Goal: Transaction & Acquisition: Purchase product/service

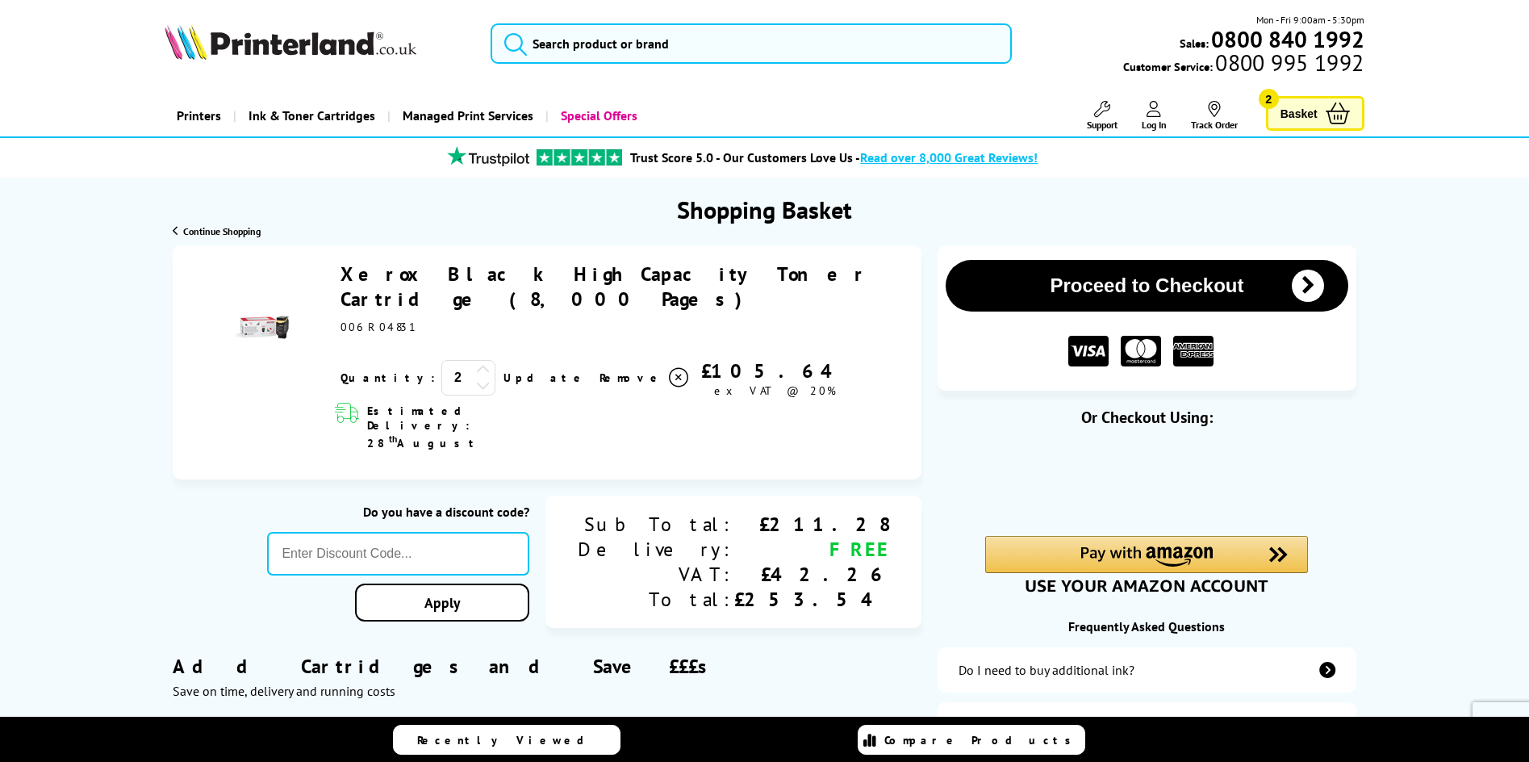
click at [476, 378] on icon at bounding box center [483, 385] width 15 height 15
click at [898, 630] on div "Add Cartridges and Save £££s Save on time, delivery and running costs" at bounding box center [547, 677] width 749 height 94
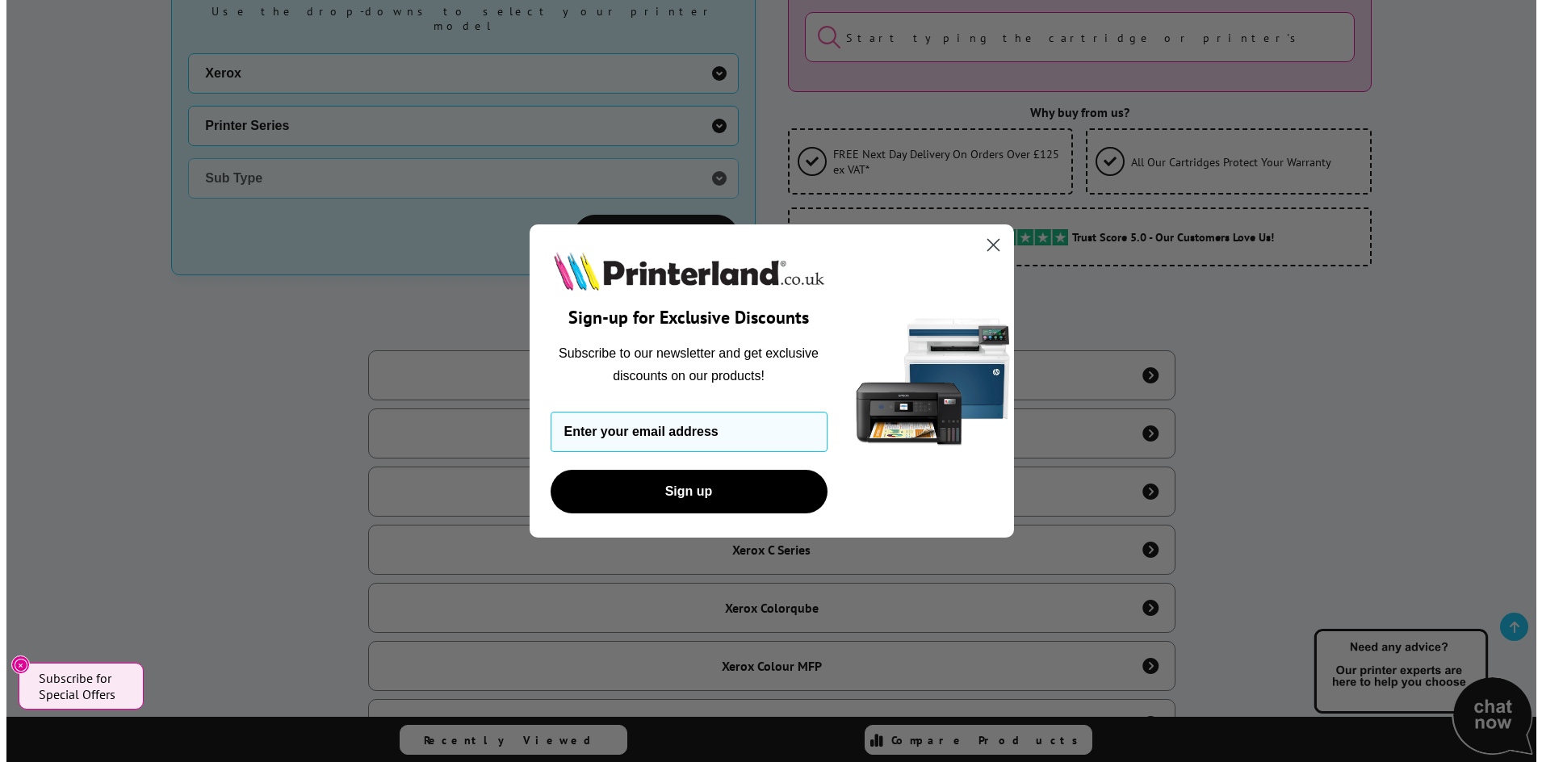
scroll to position [484, 0]
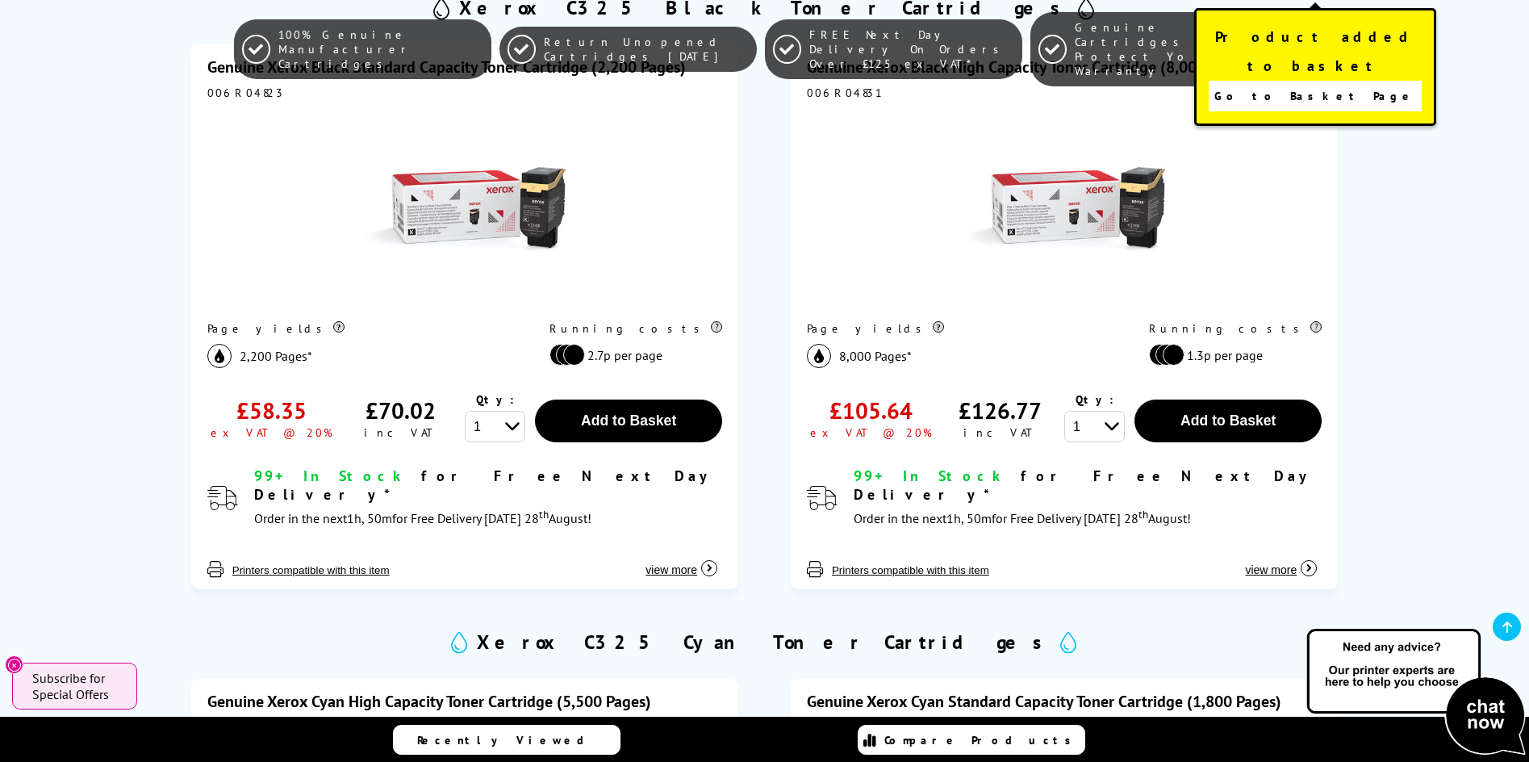
click at [1322, 85] on span "Go to Basket Page" at bounding box center [1315, 96] width 201 height 23
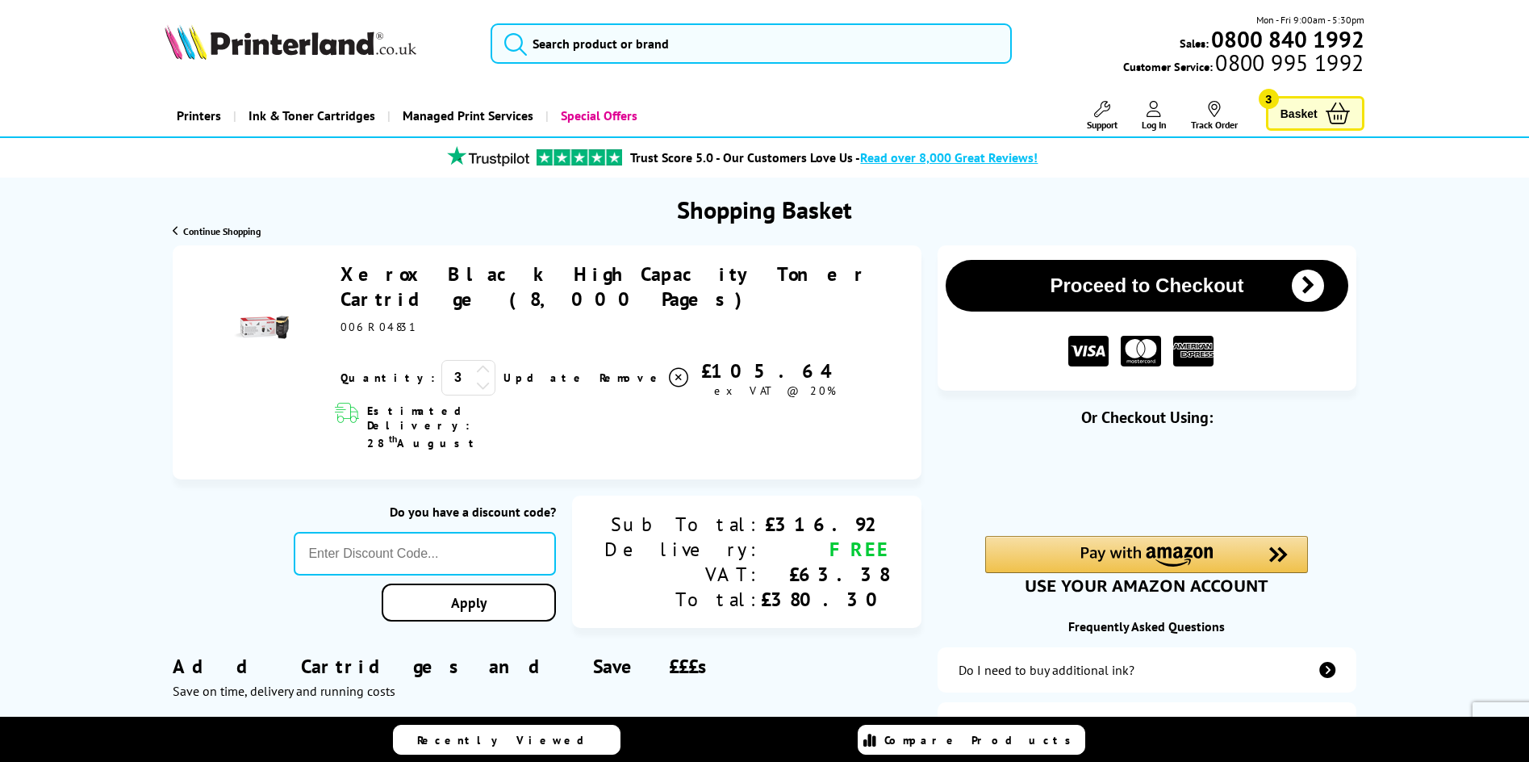
click at [669, 368] on icon at bounding box center [678, 377] width 19 height 19
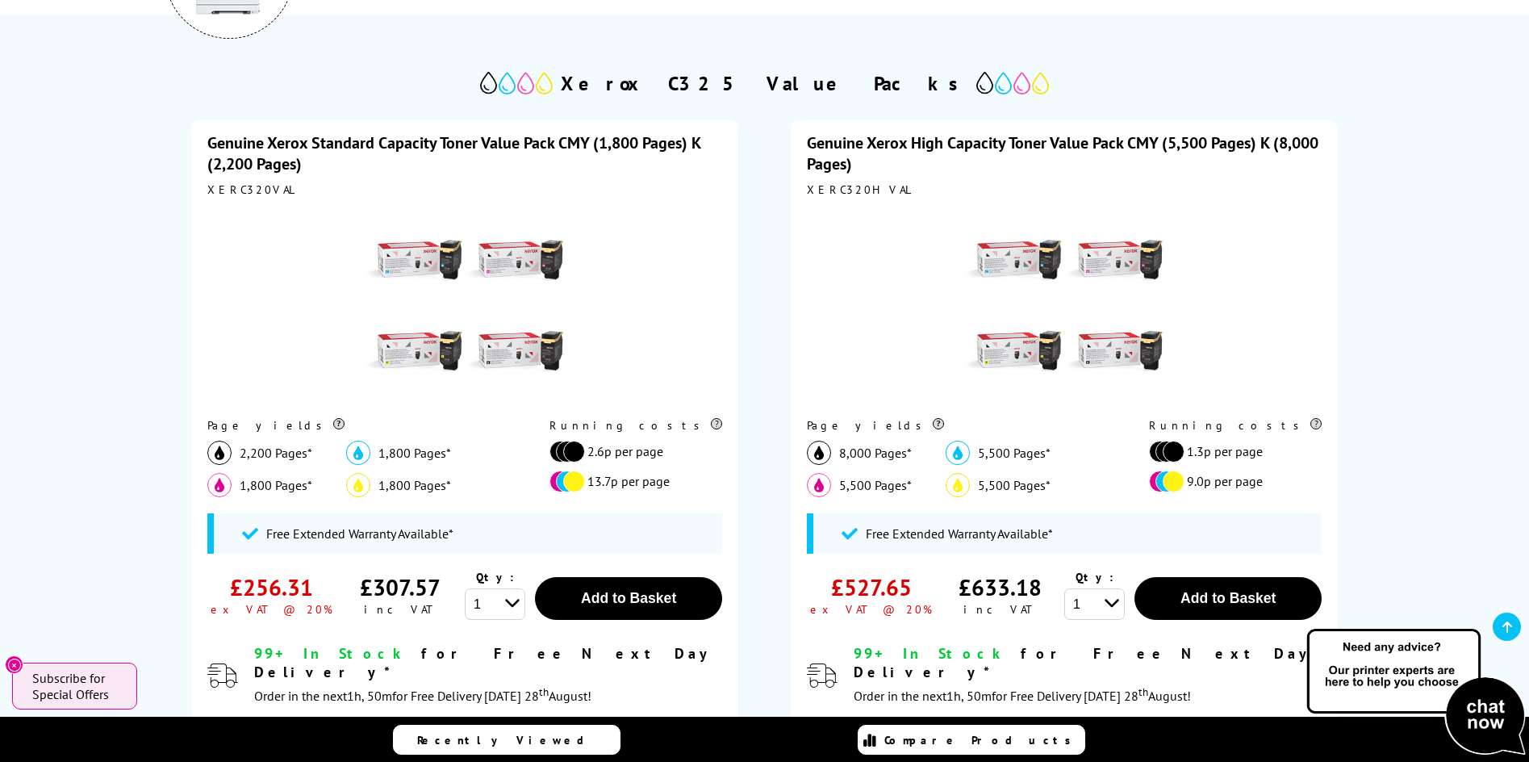
scroll to position [404, 0]
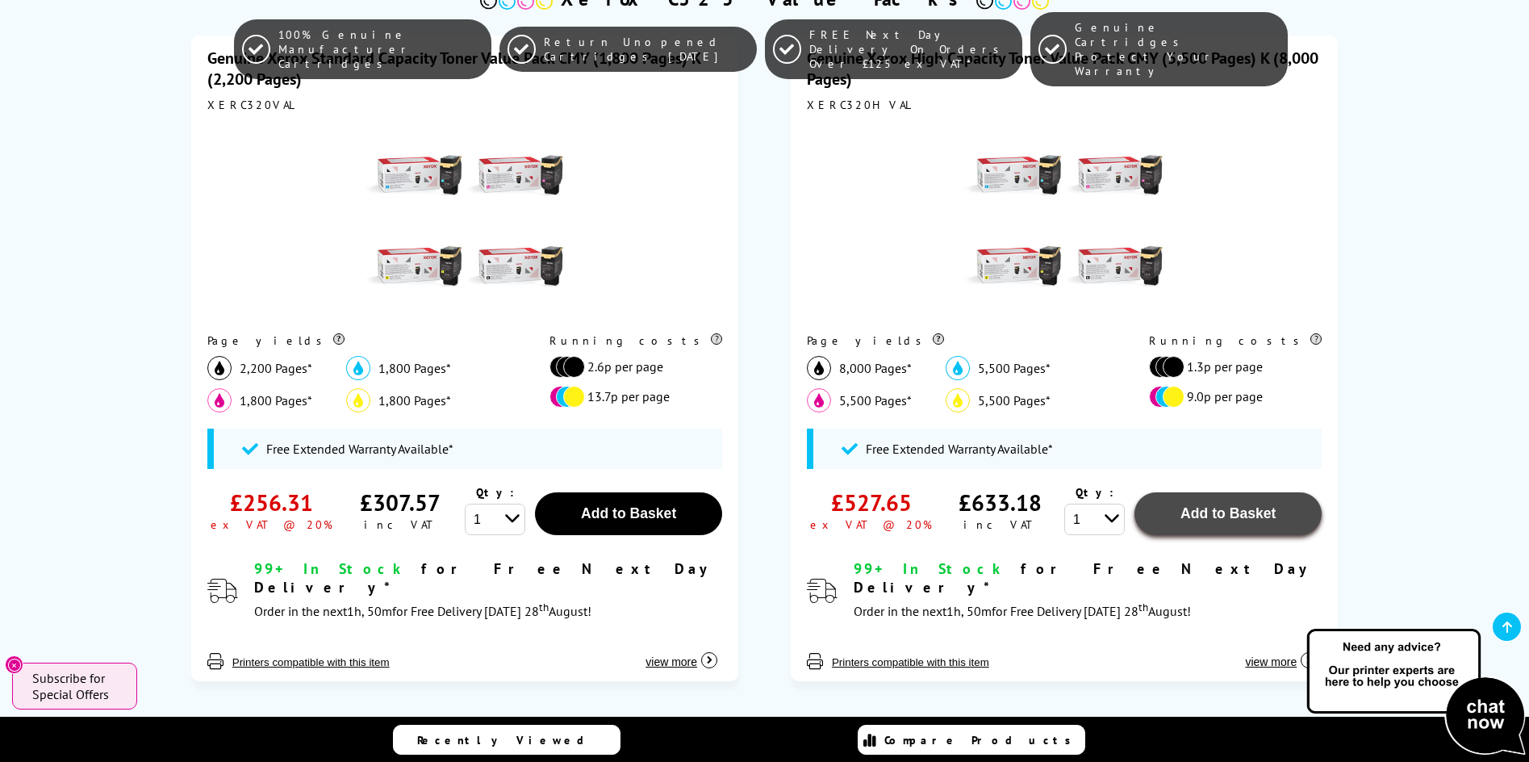
click at [676, 511] on span "Add to Basket" at bounding box center [628, 513] width 95 height 16
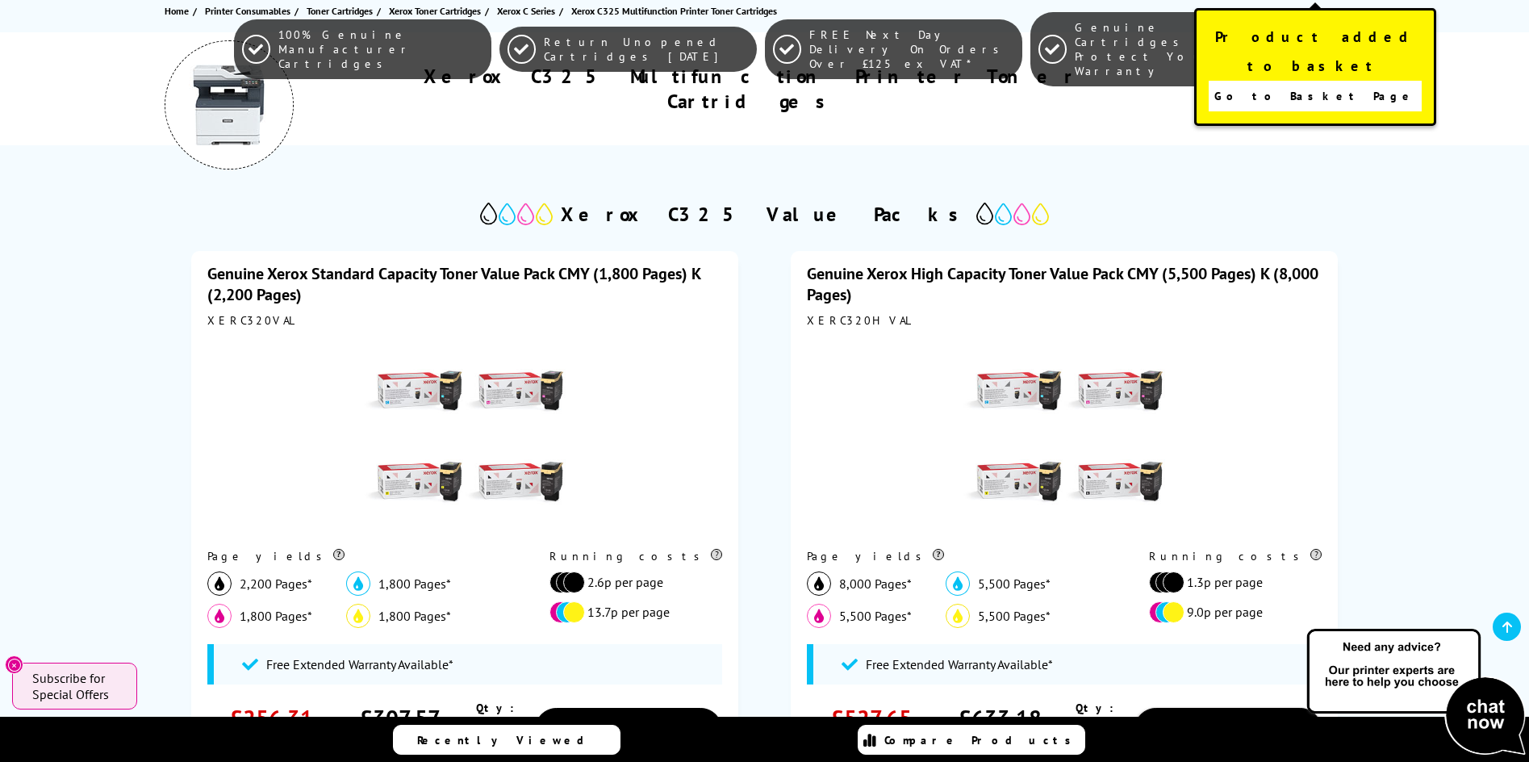
scroll to position [0, 0]
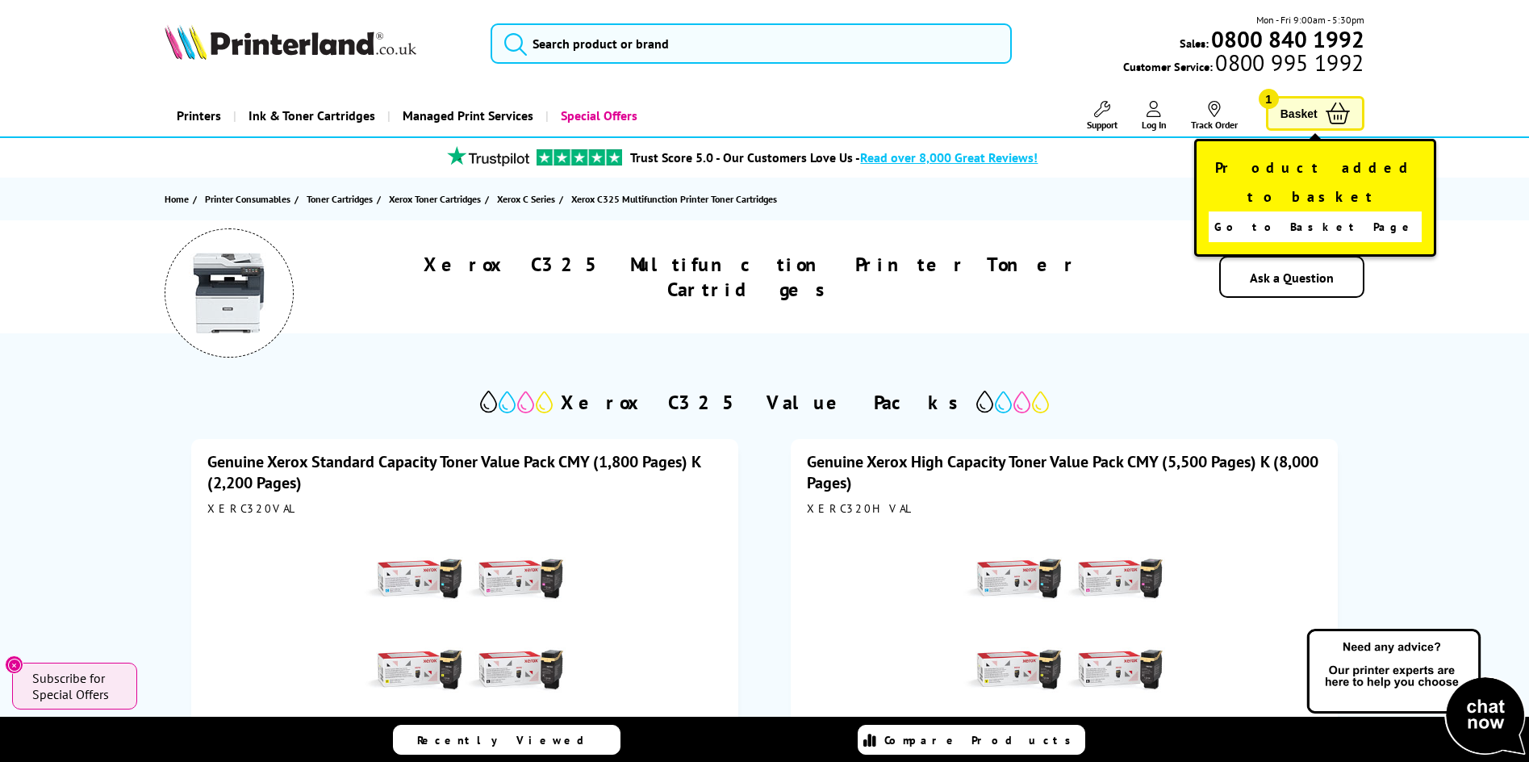
click at [1310, 110] on span "Basket" at bounding box center [1299, 114] width 37 height 22
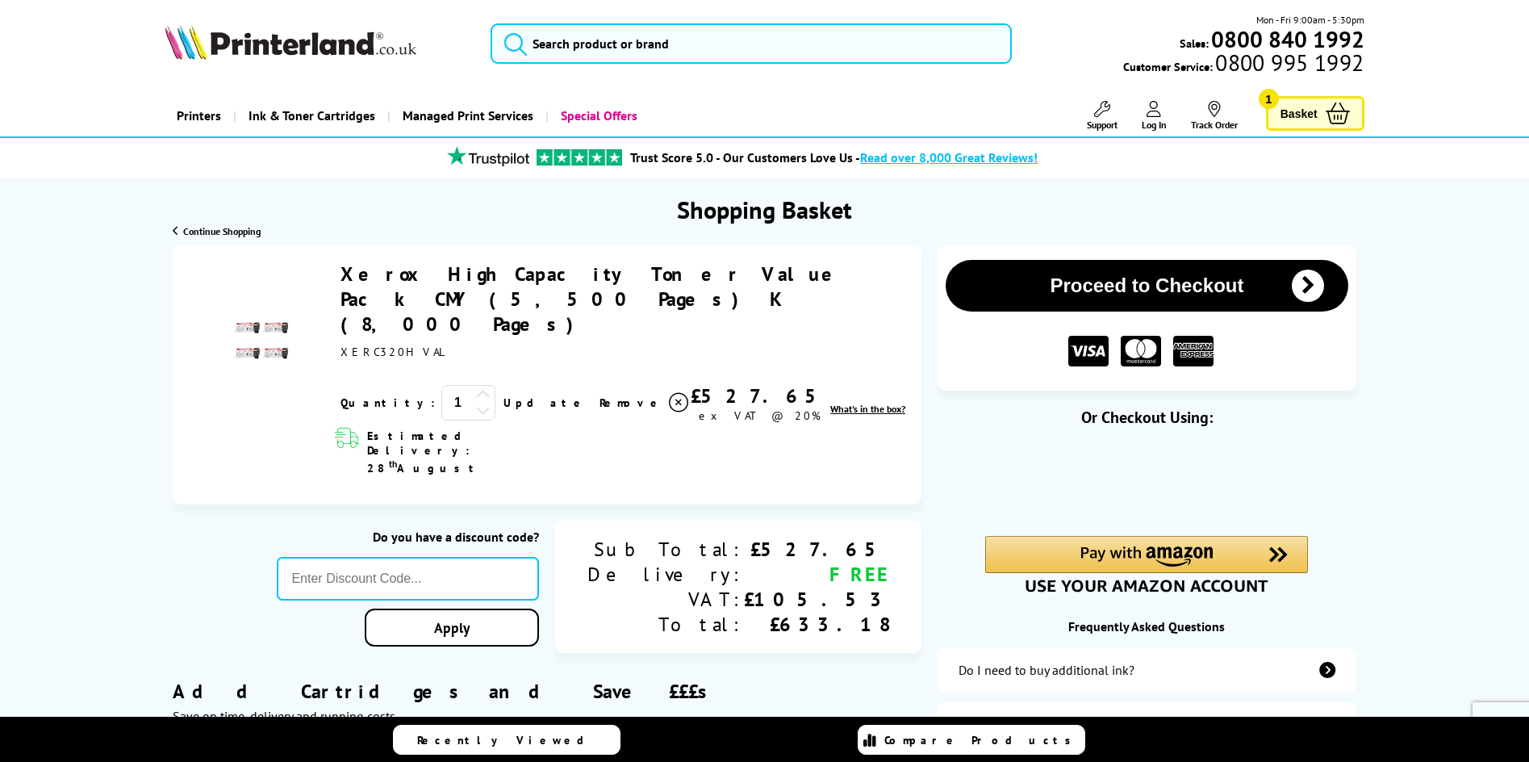
click at [632, 437] on div "Xerox High Capacity Toner Value Pack CMY (5,500 Pages) K (8,000 Pages) ex VAT @…" at bounding box center [547, 375] width 749 height 260
